Goal: Check status: Check status

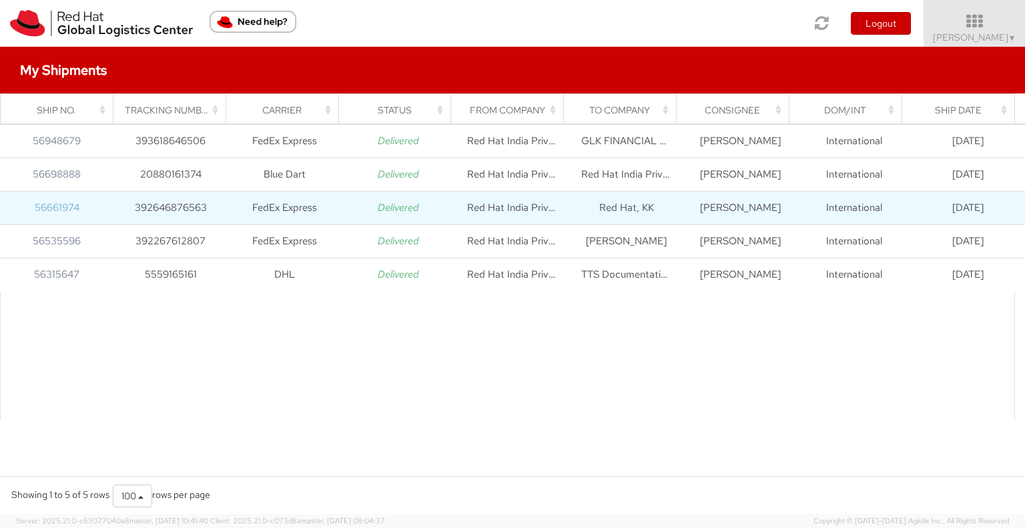
click at [65, 208] on link "56661974" at bounding box center [57, 207] width 45 height 13
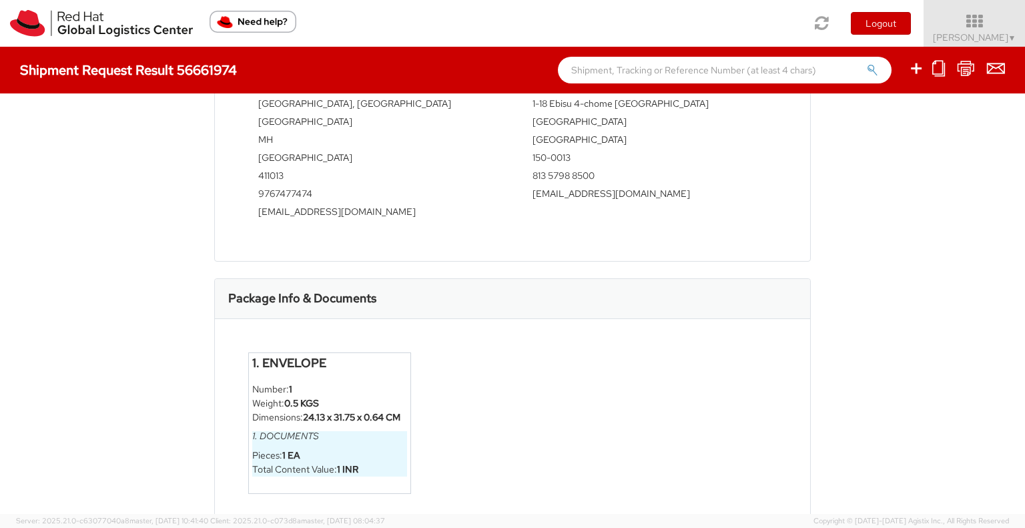
scroll to position [604, 0]
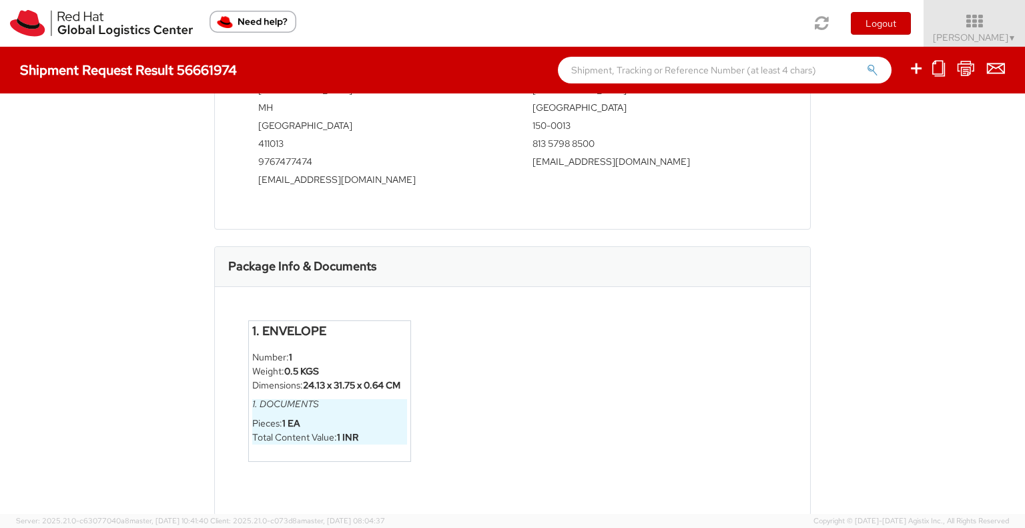
click at [315, 405] on h6 "1. Documents" at bounding box center [329, 404] width 155 height 10
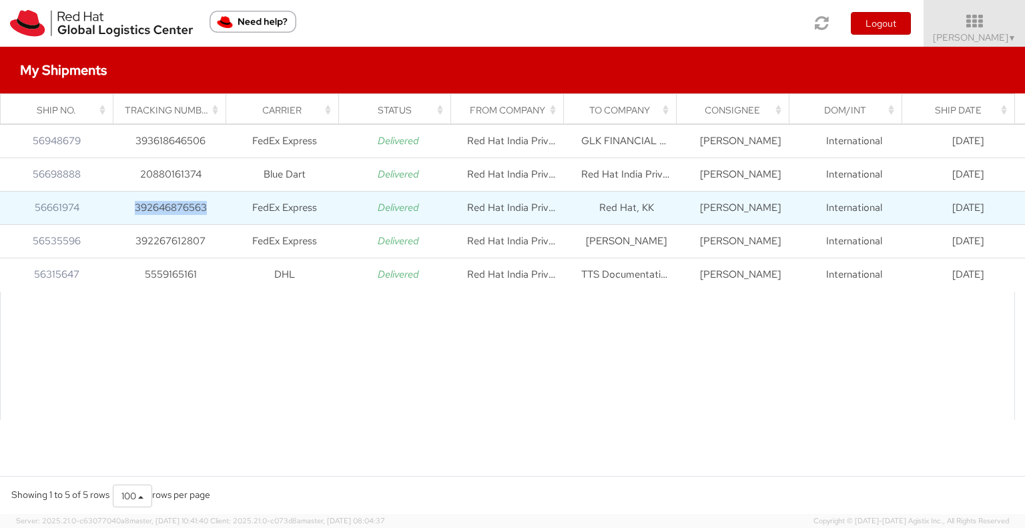
drag, startPoint x: 220, startPoint y: 206, endPoint x: 103, endPoint y: 208, distance: 116.8
click at [103, 208] on tr "56661974 392646876563 FedEx Express Delivered Red Hat India Private Limited Red…" at bounding box center [512, 208] width 1025 height 33
copy tr "392646876563"
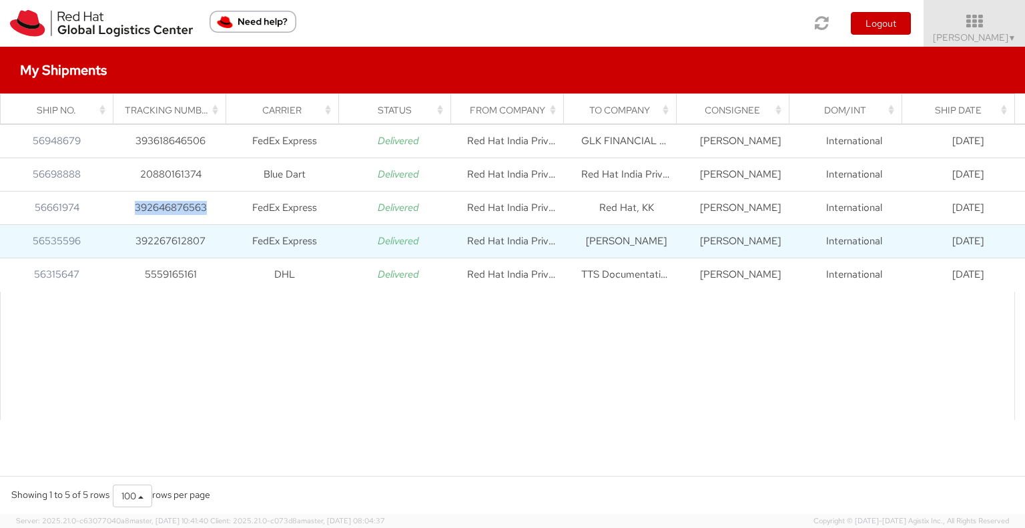
copy tr "392646876563"
